Goal: Task Accomplishment & Management: Manage account settings

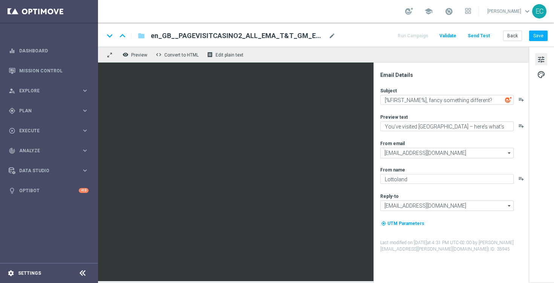
click at [43, 276] on div "settings Settings" at bounding box center [37, 273] width 75 height 7
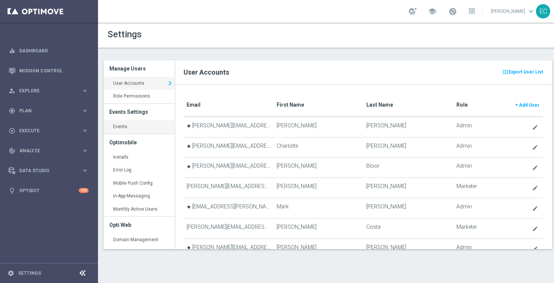
click at [139, 130] on link "Events keyboard_arrow_right" at bounding box center [139, 127] width 71 height 14
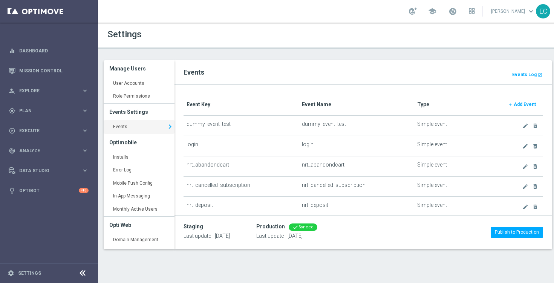
click at [521, 104] on b "Add Event" at bounding box center [525, 104] width 22 height 5
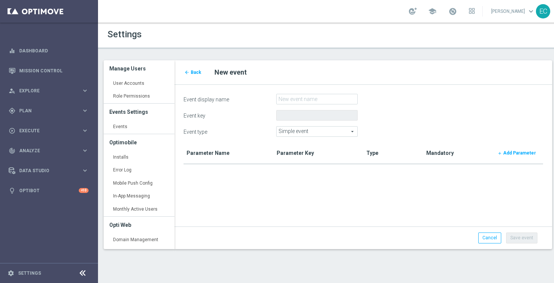
click at [301, 134] on span "Simple event" at bounding box center [317, 132] width 81 height 10
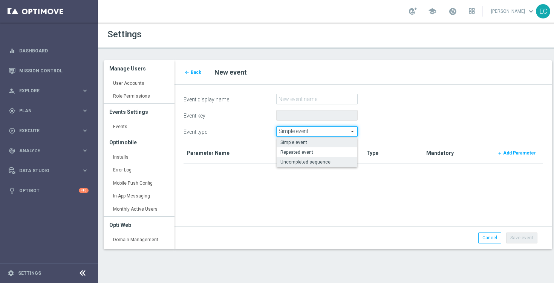
click at [320, 161] on span "Uncompleted sequence" at bounding box center [317, 162] width 73 height 6
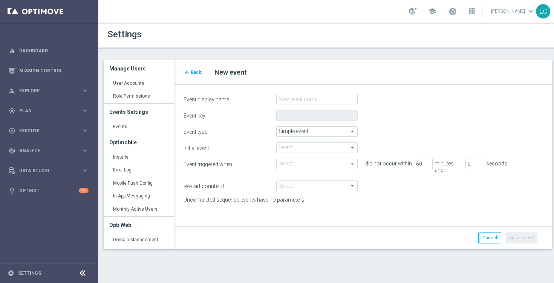
type input "Uncompleted sequence"
click at [323, 146] on span at bounding box center [317, 148] width 81 height 10
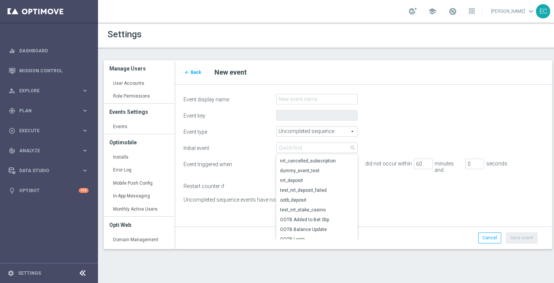
scroll to position [92, 0]
click at [403, 197] on div "Uncompleted sequence events have no parameters" at bounding box center [363, 201] width 371 height 8
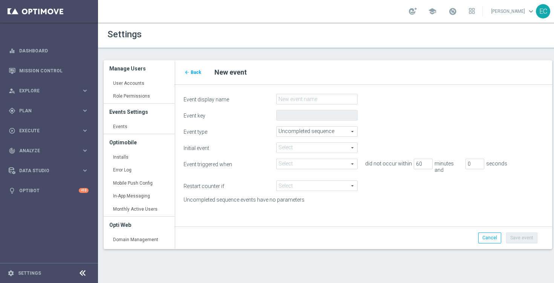
click at [316, 169] on div "Select arrow_drop_down search Show Selected 0 of 31 (All)" at bounding box center [316, 164] width 81 height 11
click at [374, 156] on div "Initial event Select arrow_drop_down search Event triggered when Select arrow_d…" at bounding box center [364, 174] width 360 height 63
click at [322, 101] on input "Event display name" at bounding box center [316, 99] width 81 height 11
click at [314, 147] on span at bounding box center [317, 148] width 81 height 10
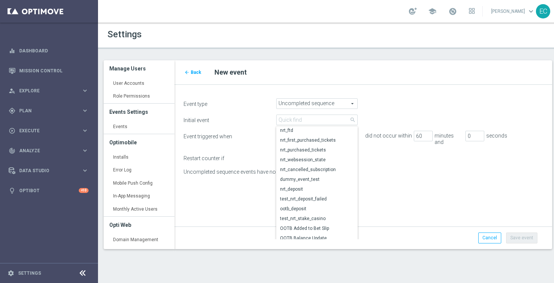
scroll to position [51, 0]
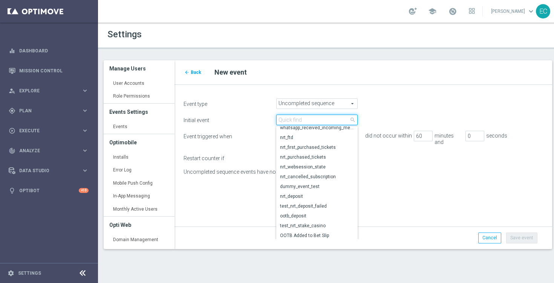
click at [299, 120] on input "search" at bounding box center [316, 120] width 81 height 11
type input "page"
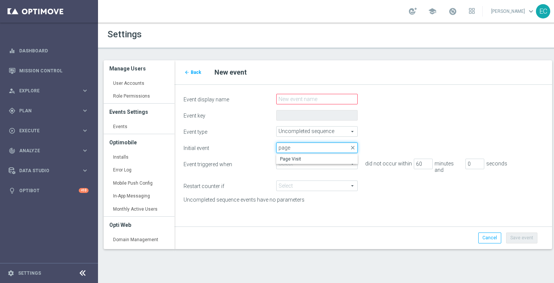
scroll to position [0, 0]
click at [304, 160] on span "Page Visit" at bounding box center [317, 159] width 74 height 6
type input "Page Visit"
click at [311, 165] on span at bounding box center [317, 164] width 81 height 10
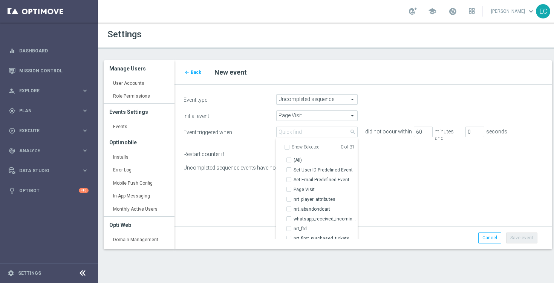
scroll to position [32, 0]
click at [303, 190] on span "Page Visit" at bounding box center [326, 190] width 64 height 6
click at [294, 190] on input "Page Visit" at bounding box center [291, 189] width 5 height 5
checkbox input "true"
type input "Page Visit"
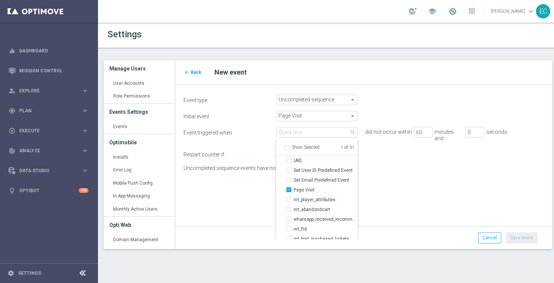
click at [270, 178] on form "Event display name Event key Event type Uncompleted sequence Uncompleted sequen…" at bounding box center [364, 167] width 360 height 146
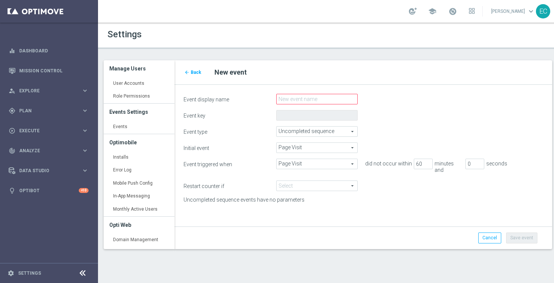
click at [302, 182] on span at bounding box center [317, 186] width 81 height 10
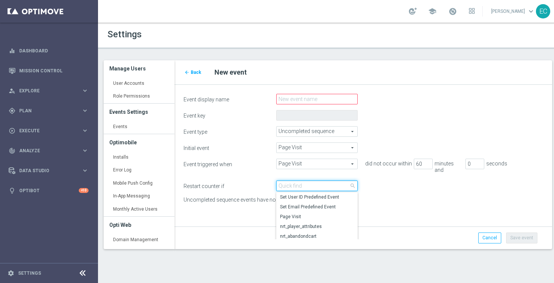
click at [302, 182] on input "search" at bounding box center [316, 186] width 81 height 11
type input "depos"
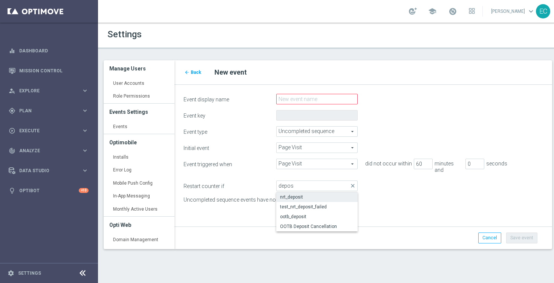
click at [304, 194] on span "nrt_deposit" at bounding box center [317, 197] width 74 height 6
type input "nrt_deposit"
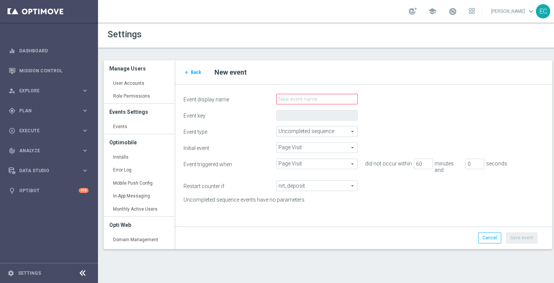
click at [310, 167] on span "Page Visit" at bounding box center [317, 164] width 81 height 10
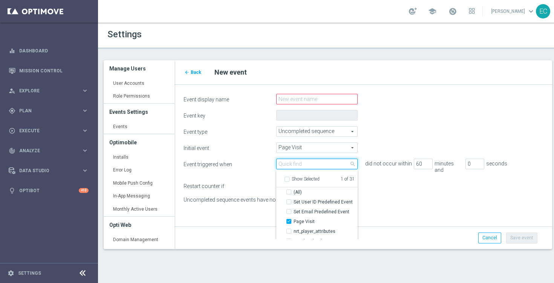
click at [310, 167] on input "search" at bounding box center [316, 164] width 81 height 11
click at [291, 220] on input "Page Visit" at bounding box center [291, 221] width 5 height 5
checkbox input "false"
type input "Select"
click at [304, 161] on input "search" at bounding box center [316, 164] width 81 height 11
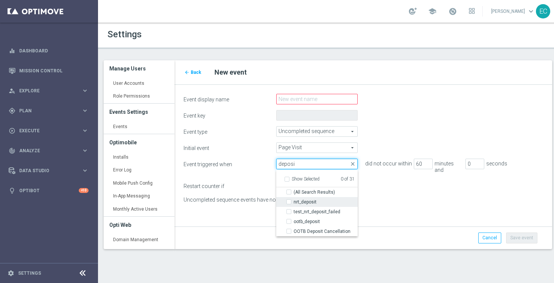
type input "deposi"
click at [305, 199] on label "nrt_deposit" at bounding box center [326, 202] width 64 height 10
click at [294, 199] on input "nrt_deposit" at bounding box center [291, 201] width 5 height 5
checkbox input "true"
type input "nrt_deposit"
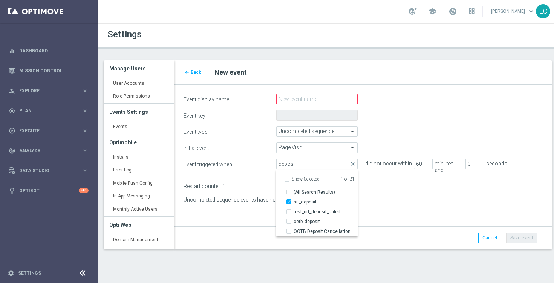
click at [389, 181] on div "Restart counter if nrt_deposit nrt_deposit arrow_drop_down search" at bounding box center [363, 186] width 371 height 11
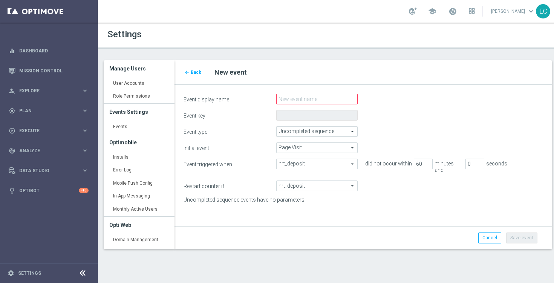
click at [348, 181] on span "nrt_deposit" at bounding box center [317, 186] width 81 height 10
click at [395, 197] on div "Uncompleted sequence events have no parameters" at bounding box center [363, 201] width 371 height 8
click at [315, 184] on span "nrt_deposit" at bounding box center [317, 186] width 81 height 10
click at [382, 197] on div "Uncompleted sequence events have no parameters" at bounding box center [363, 201] width 371 height 8
click at [319, 102] on input "Event display name" at bounding box center [316, 99] width 81 height 11
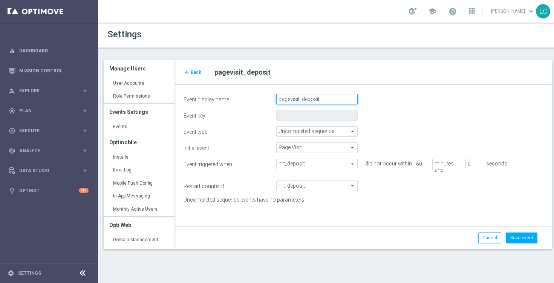
type input "pagevisit_deposit"
click at [120, 132] on link "Events keyboard_arrow_right" at bounding box center [139, 127] width 71 height 14
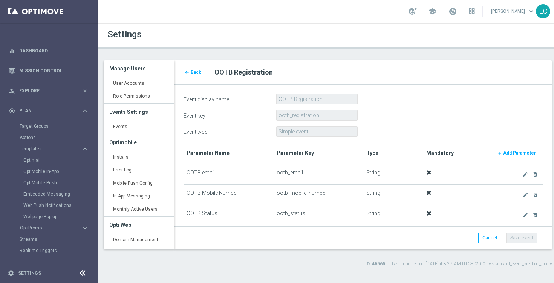
scroll to position [431, 0]
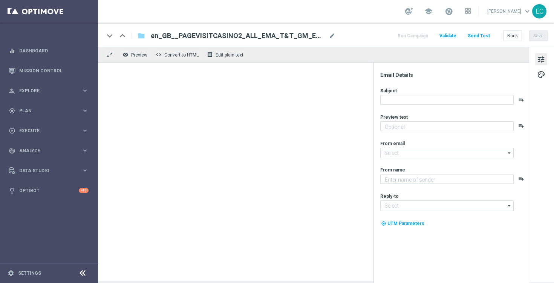
type textarea "You’ve visited [GEOGRAPHIC_DATA] – here’s what’s inside."
type input "[EMAIL_ADDRESS][DOMAIN_NAME]"
type textarea "Lottoland"
type input "[EMAIL_ADDRESS][DOMAIN_NAME]"
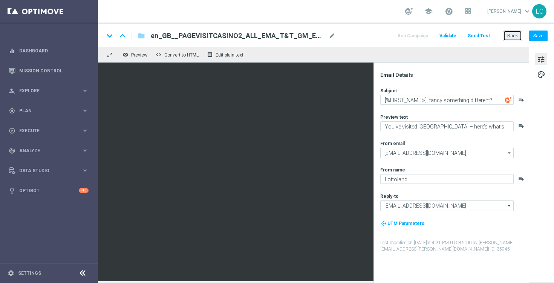
click at [509, 39] on button "Back" at bounding box center [512, 36] width 19 height 11
